Goal: Task Accomplishment & Management: Use online tool/utility

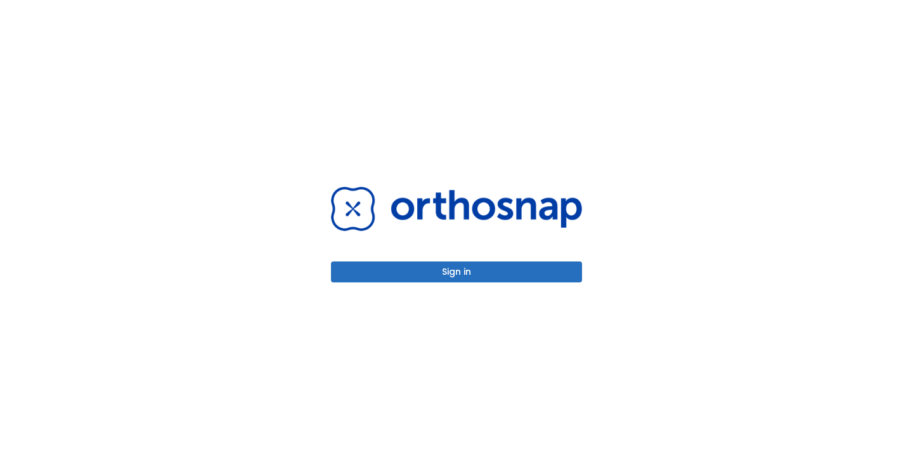
click at [437, 270] on button "Sign in" at bounding box center [456, 271] width 251 height 21
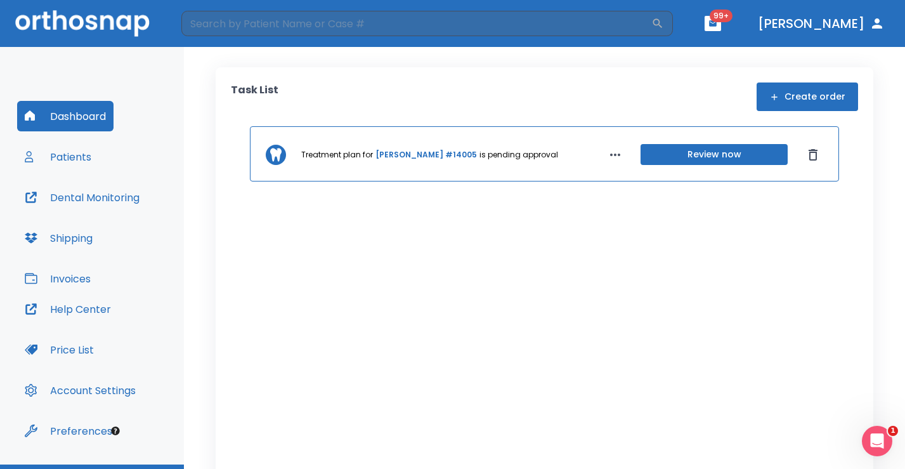
click at [78, 162] on button "Patients" at bounding box center [58, 156] width 82 height 30
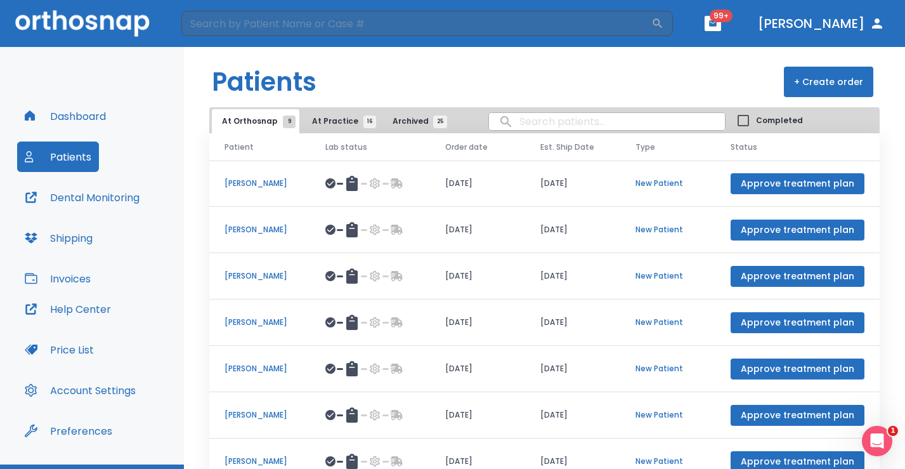
click at [335, 122] on span "At Practice 16" at bounding box center [341, 120] width 58 height 11
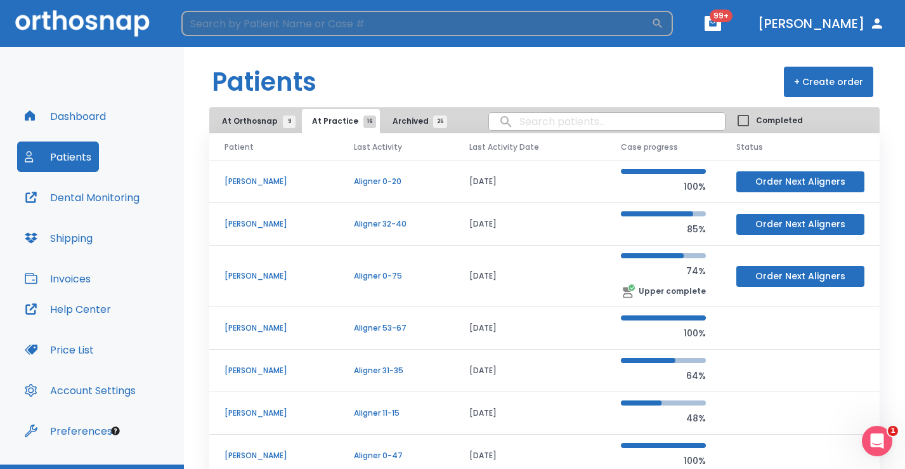
click at [268, 29] on input "search" at bounding box center [416, 23] width 470 height 25
type input "DELLA"
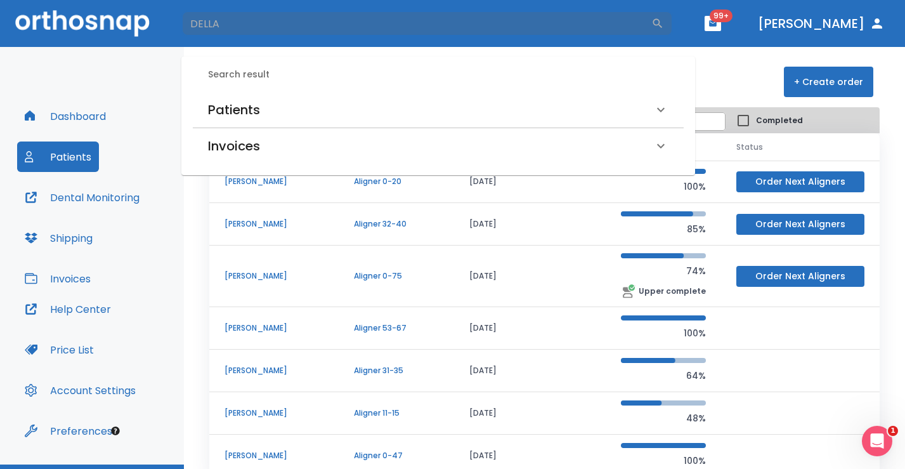
click at [656, 107] on icon at bounding box center [660, 109] width 15 height 15
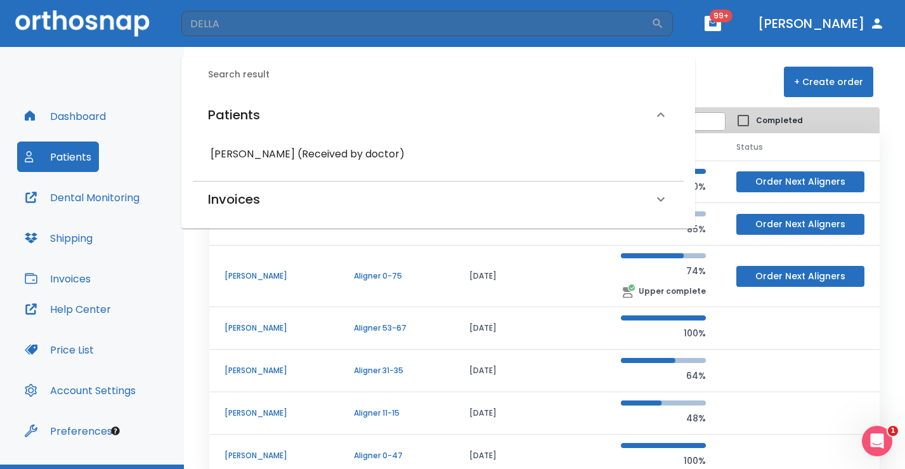
click at [252, 161] on h6 "[PERSON_NAME] (Received by doctor)" at bounding box center [437, 154] width 455 height 18
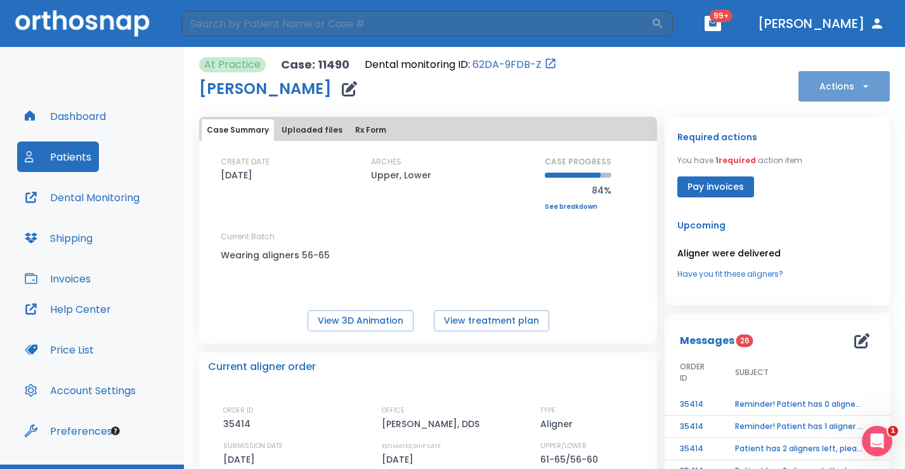
click at [851, 94] on button "Actions" at bounding box center [843, 86] width 91 height 30
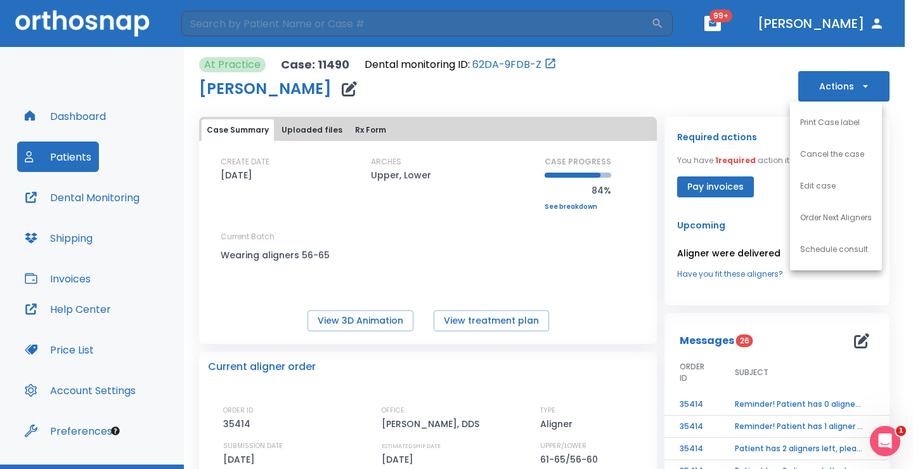
click at [820, 226] on li "Order Next Aligners" at bounding box center [836, 218] width 92 height 32
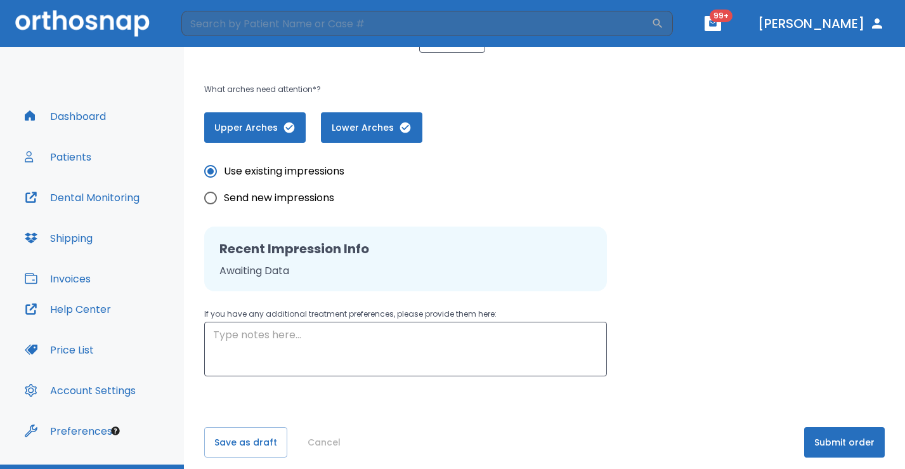
scroll to position [272, 0]
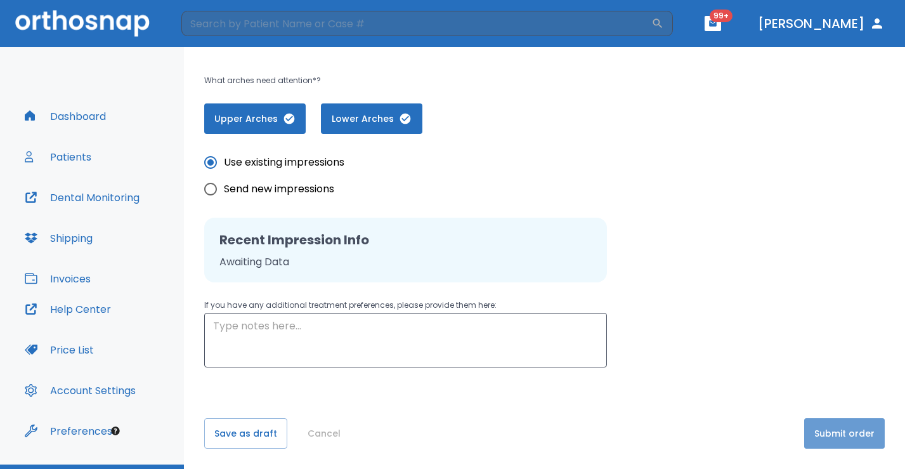
click at [838, 439] on button "Submit order" at bounding box center [844, 433] width 81 height 30
